Goal: Navigation & Orientation: Find specific page/section

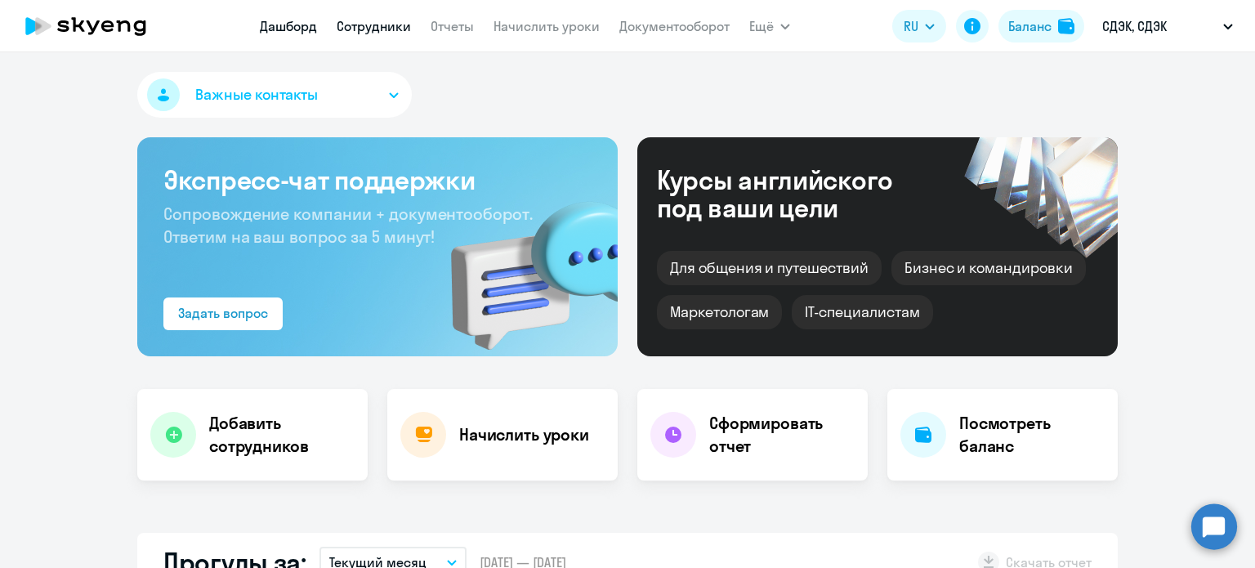
click at [374, 24] on link "Сотрудники" at bounding box center [374, 26] width 74 height 16
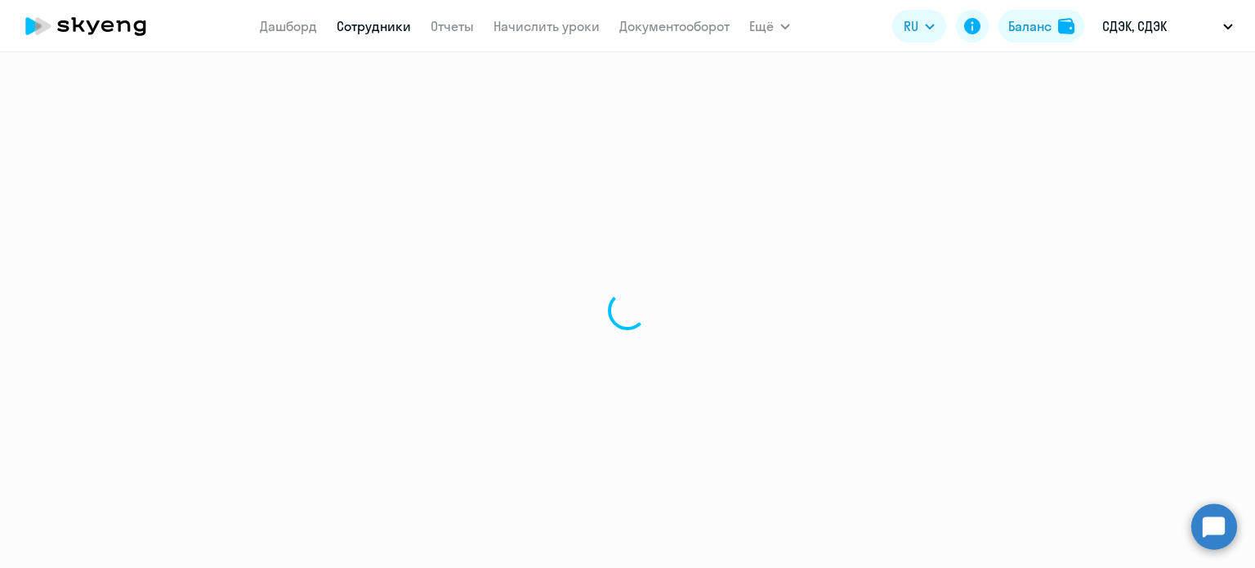
select select "30"
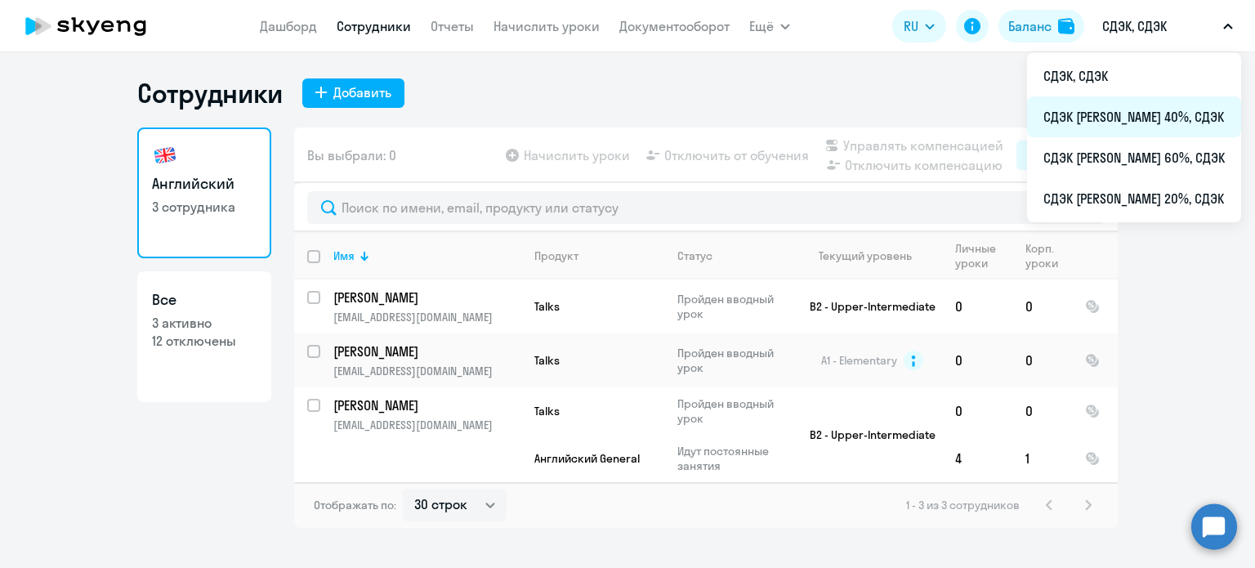
click at [1103, 109] on li "СДЭК [PERSON_NAME] 40%, СДЭК" at bounding box center [1134, 116] width 214 height 41
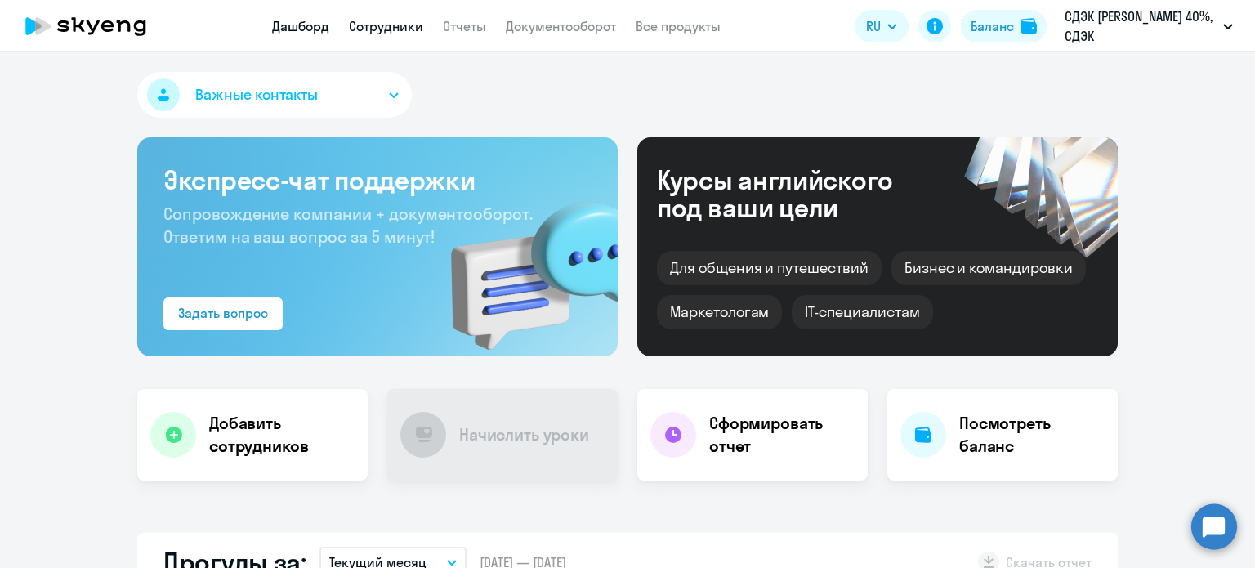
click at [385, 21] on link "Сотрудники" at bounding box center [386, 26] width 74 height 16
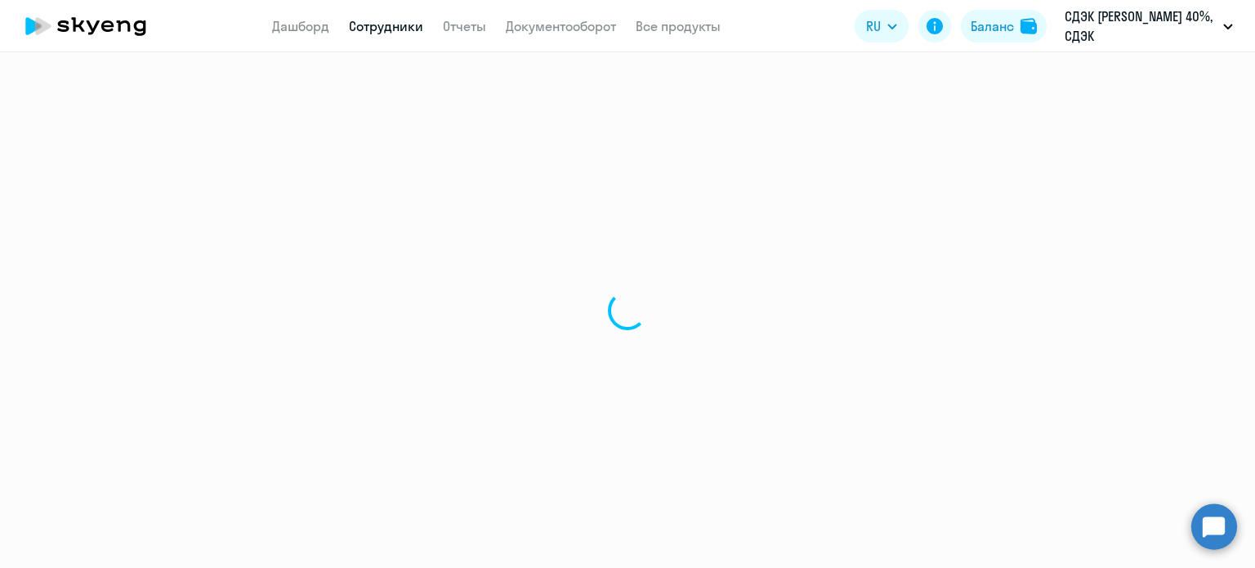
select select "30"
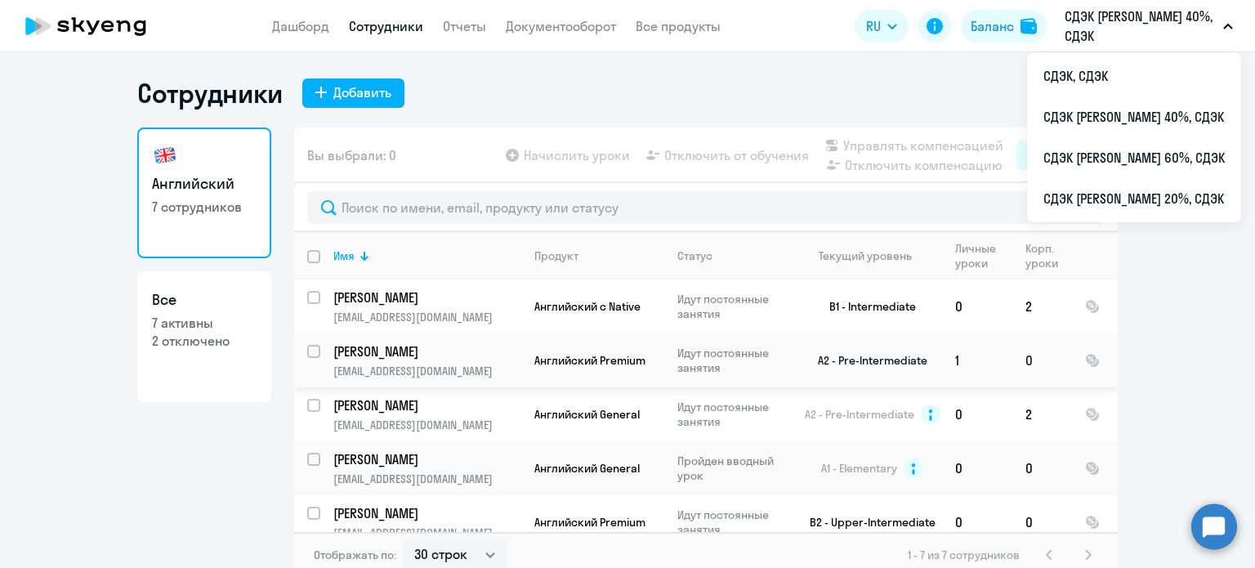
click at [986, 355] on td "1" at bounding box center [977, 360] width 70 height 54
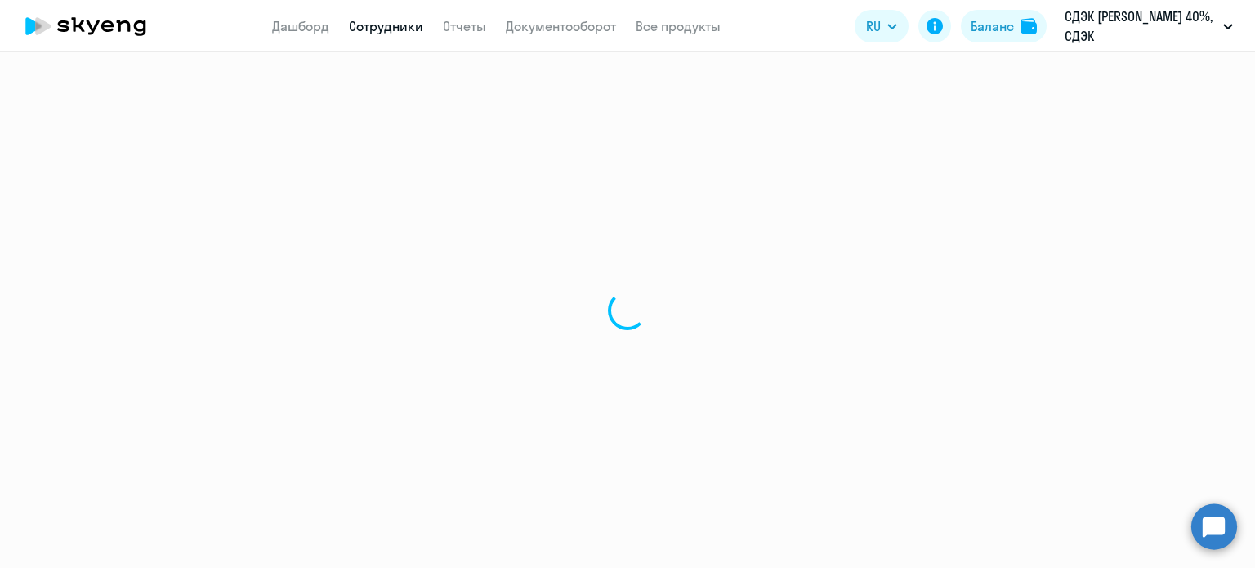
select select "english"
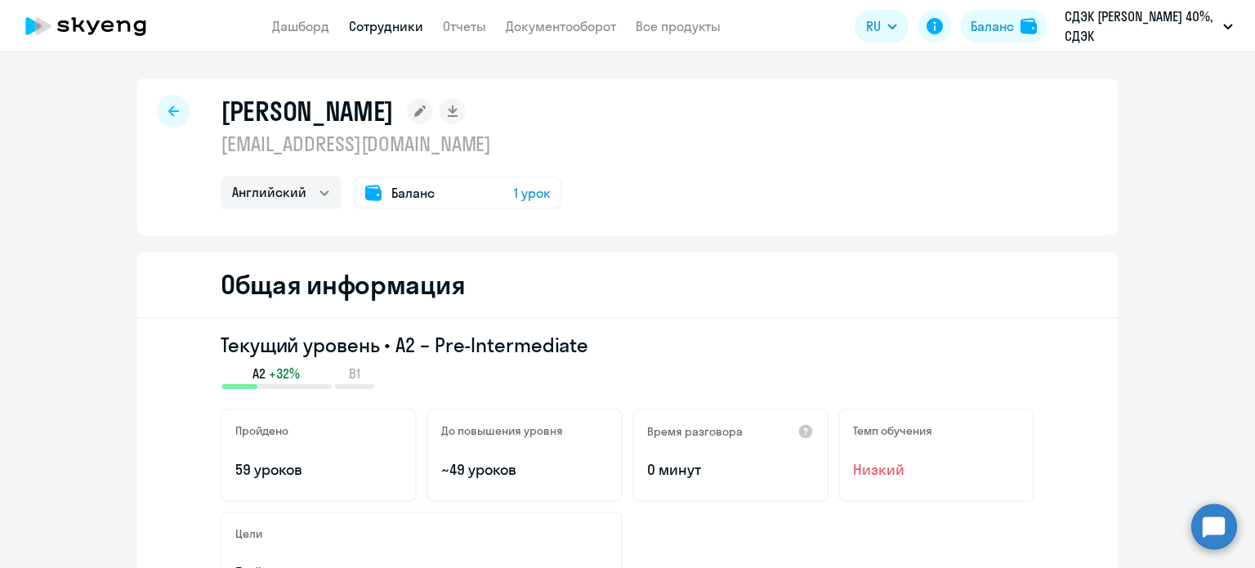
select select "30"
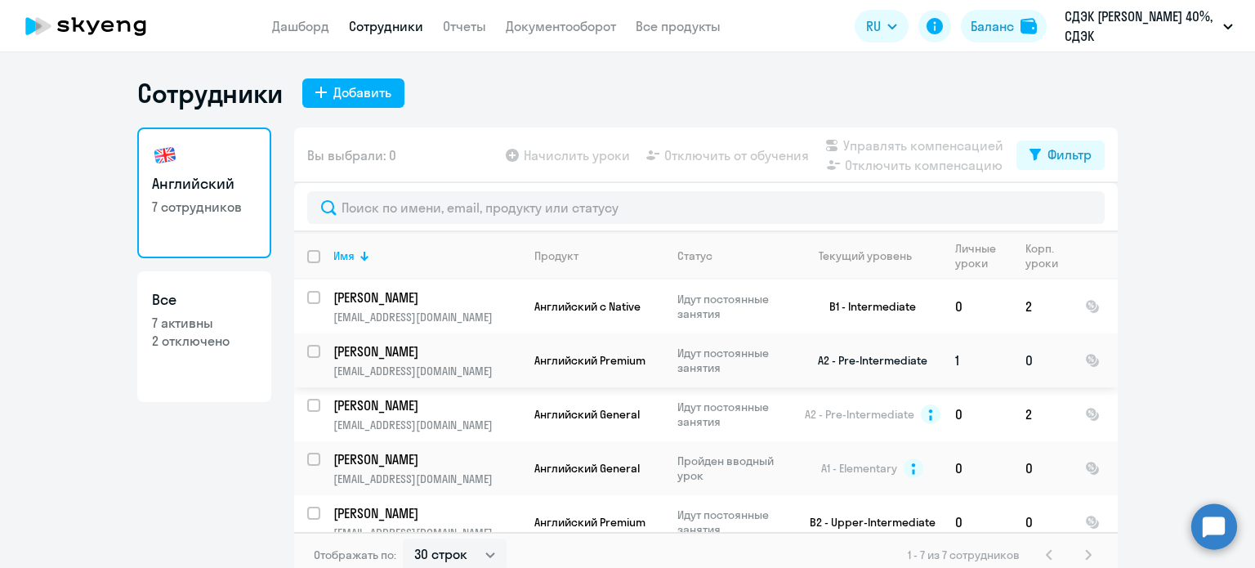
click at [309, 350] on input "select row 18806217" at bounding box center [323, 361] width 33 height 33
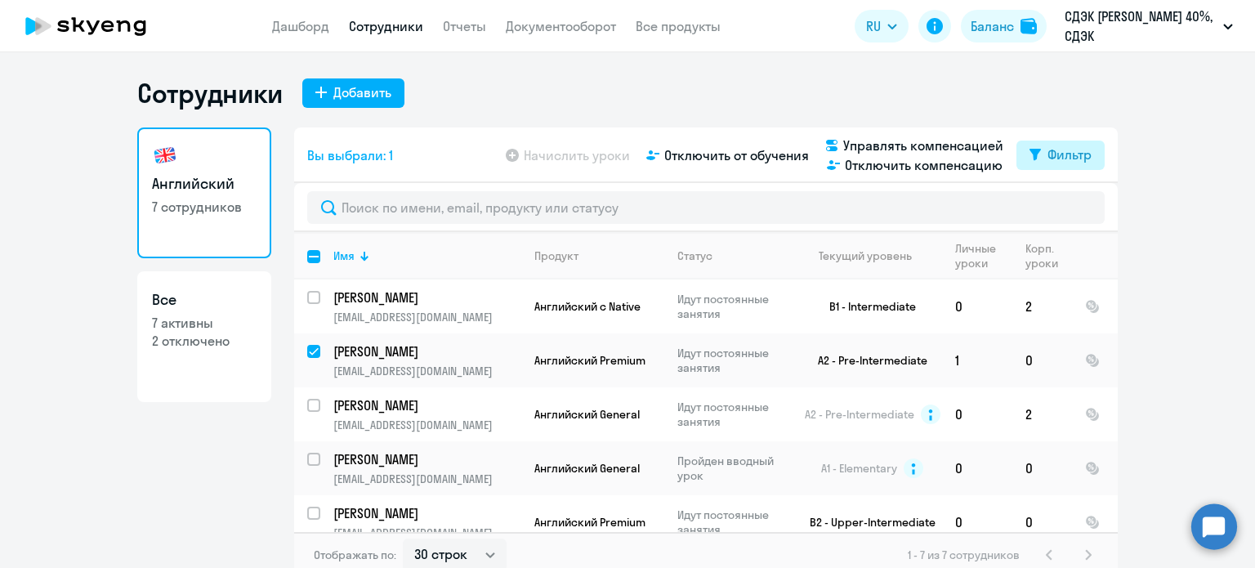
click at [1068, 153] on div "Фильтр" at bounding box center [1069, 155] width 44 height 20
click at [1176, 147] on ng-component "Сотрудники Добавить Английский 7 сотрудников Все 7 активны 2 отключено Вы выбра…" at bounding box center [627, 327] width 1255 height 501
click at [307, 346] on input "deselect row 18806217" at bounding box center [323, 361] width 33 height 33
checkbox input "false"
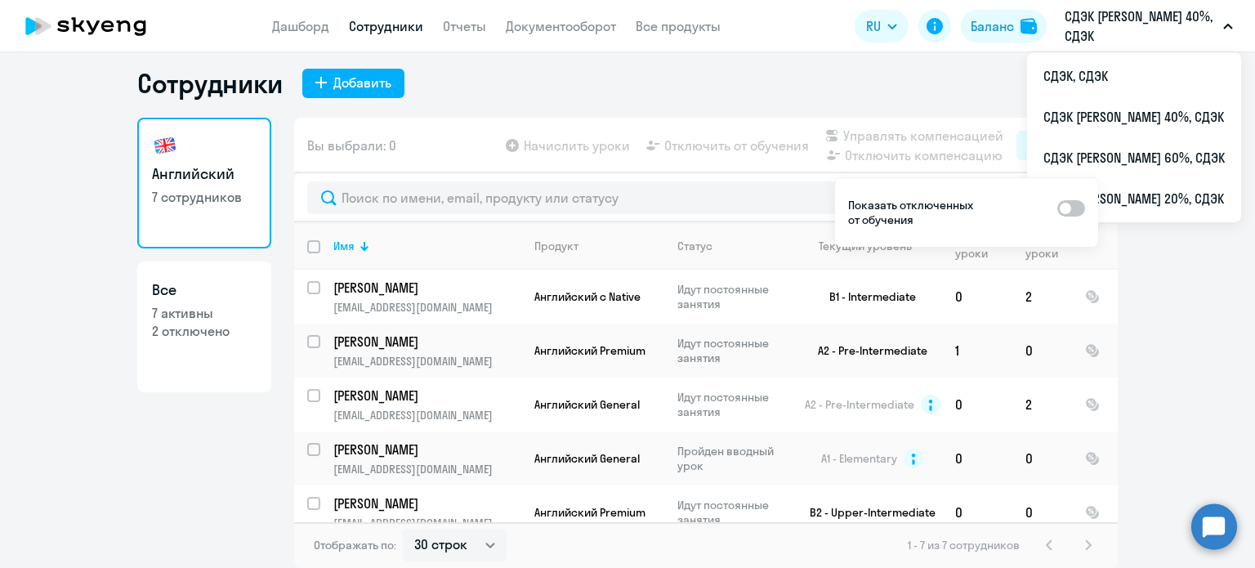
click at [1117, 34] on p "СДЭК [PERSON_NAME] 40%, СДЭК" at bounding box center [1140, 26] width 152 height 39
click at [1170, 192] on li "СДЭК [PERSON_NAME] 20%, СДЭК" at bounding box center [1134, 198] width 214 height 41
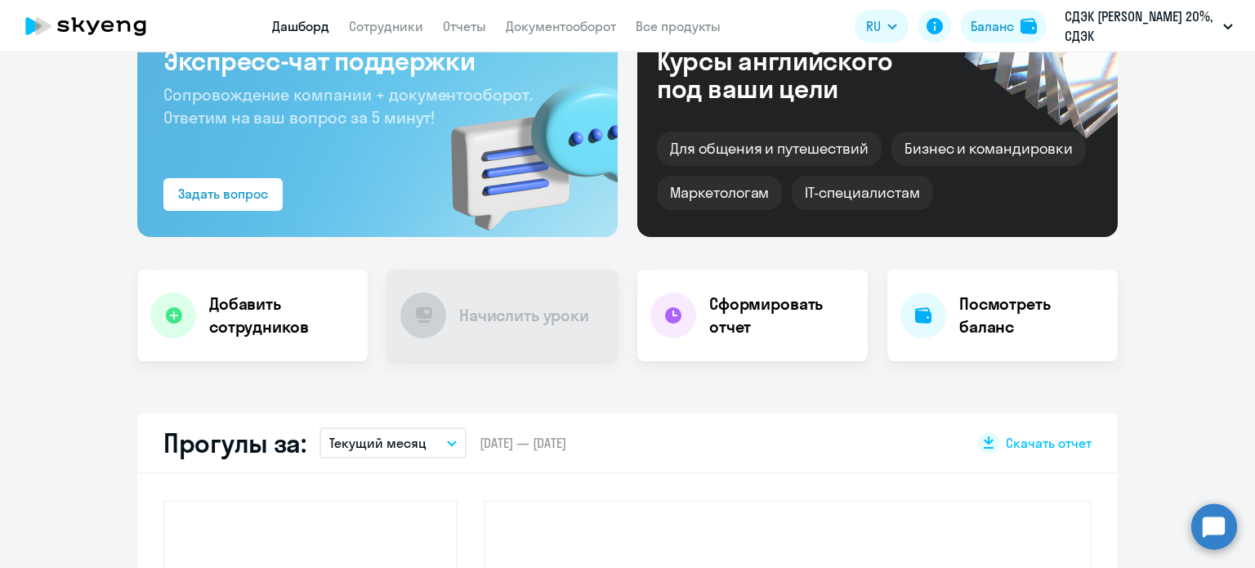
scroll to position [10, 0]
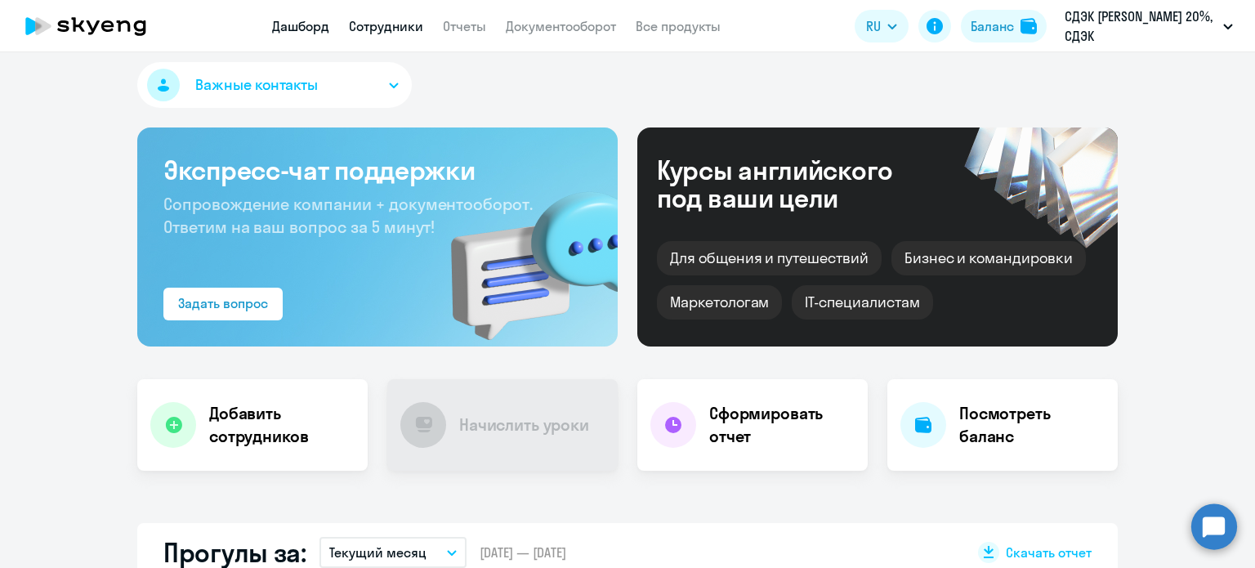
click at [392, 22] on link "Сотрудники" at bounding box center [386, 26] width 74 height 16
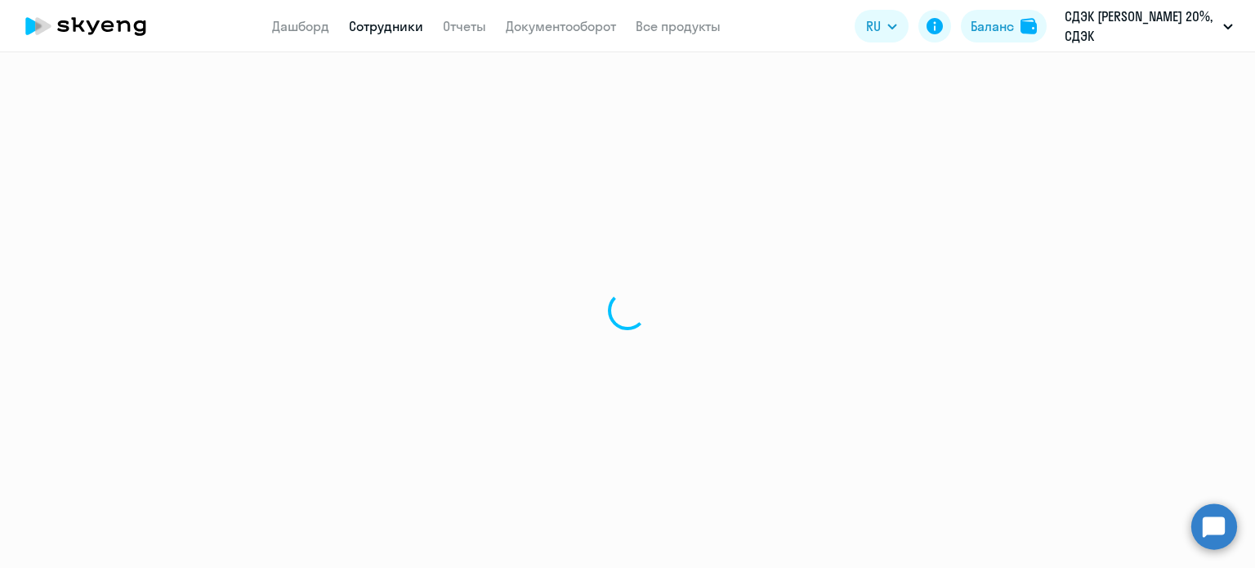
select select "30"
